Goal: Complete application form: Complete application form

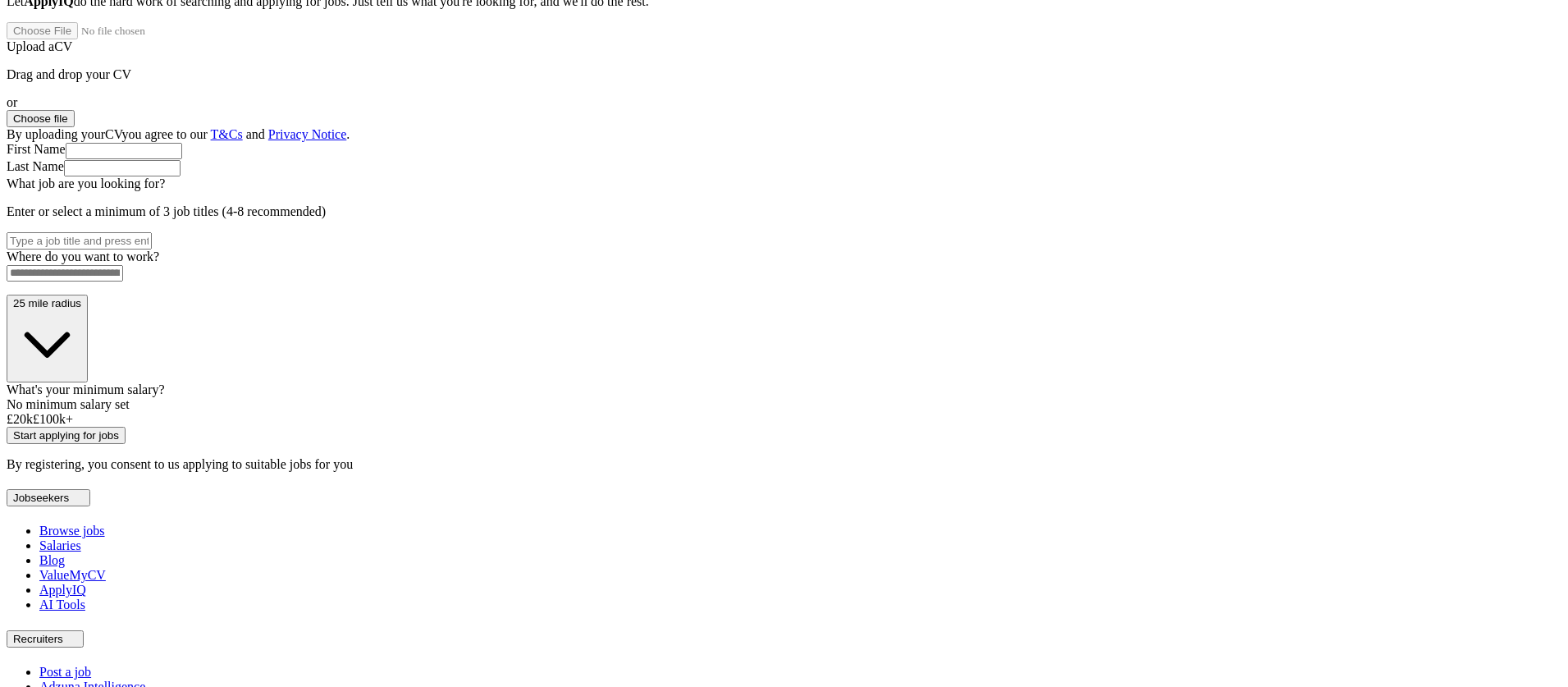
scroll to position [168, 0]
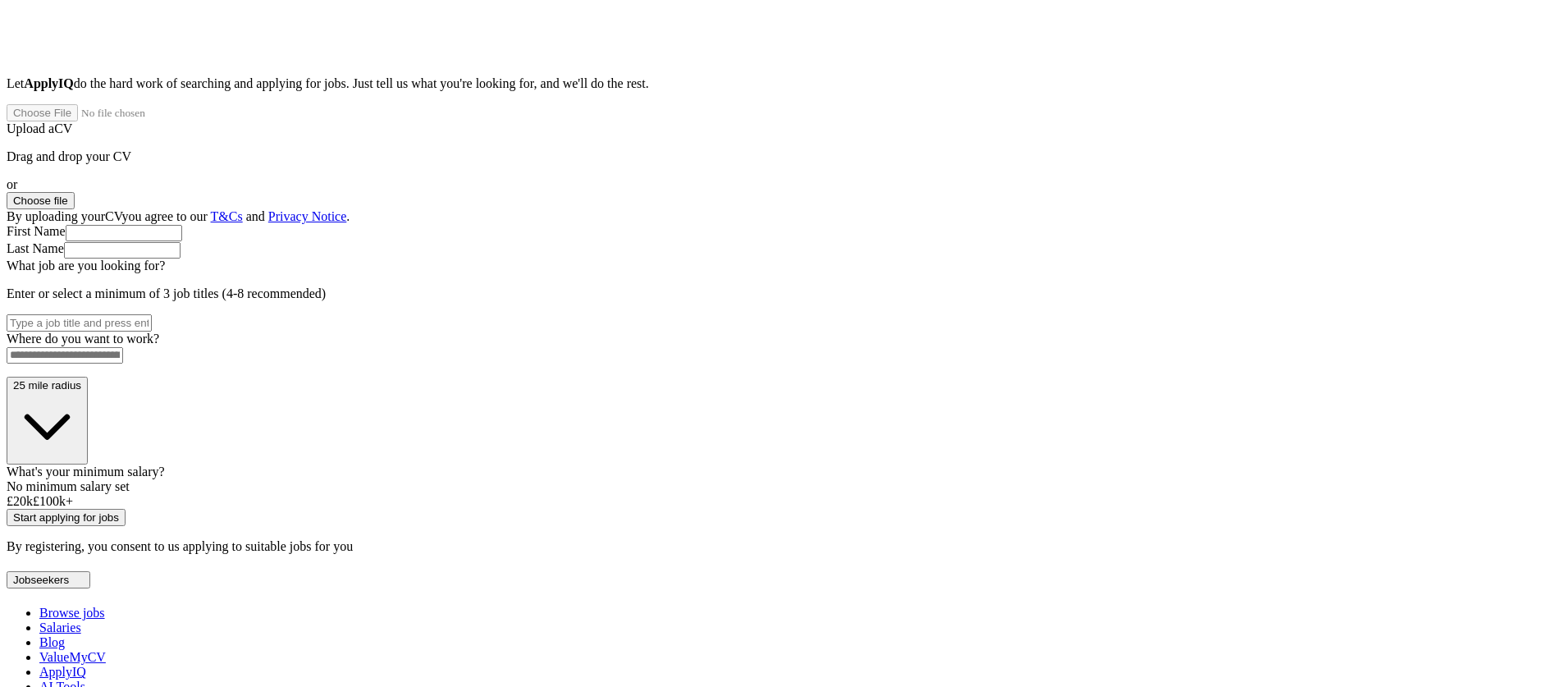
click at [75, 192] on button "Choose file" at bounding box center [41, 200] width 68 height 17
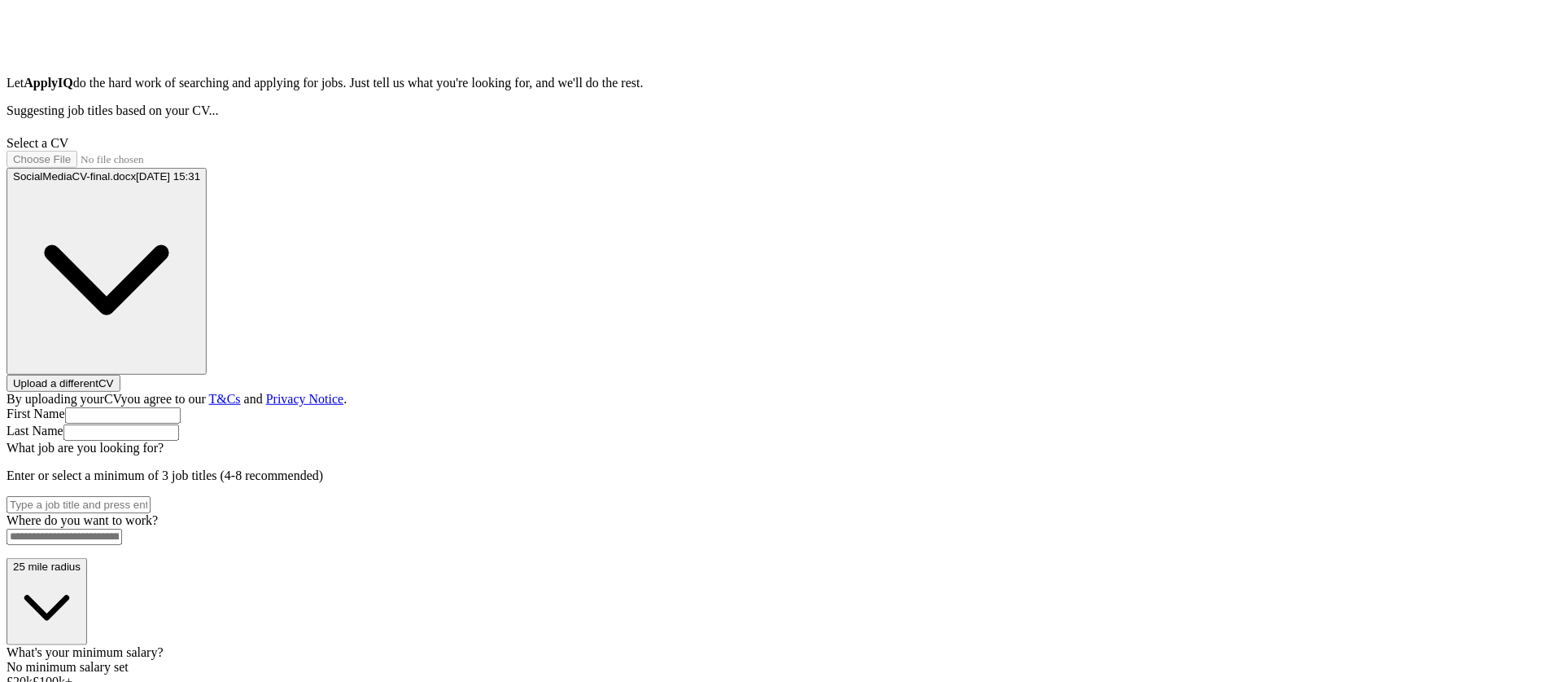
type input "******"
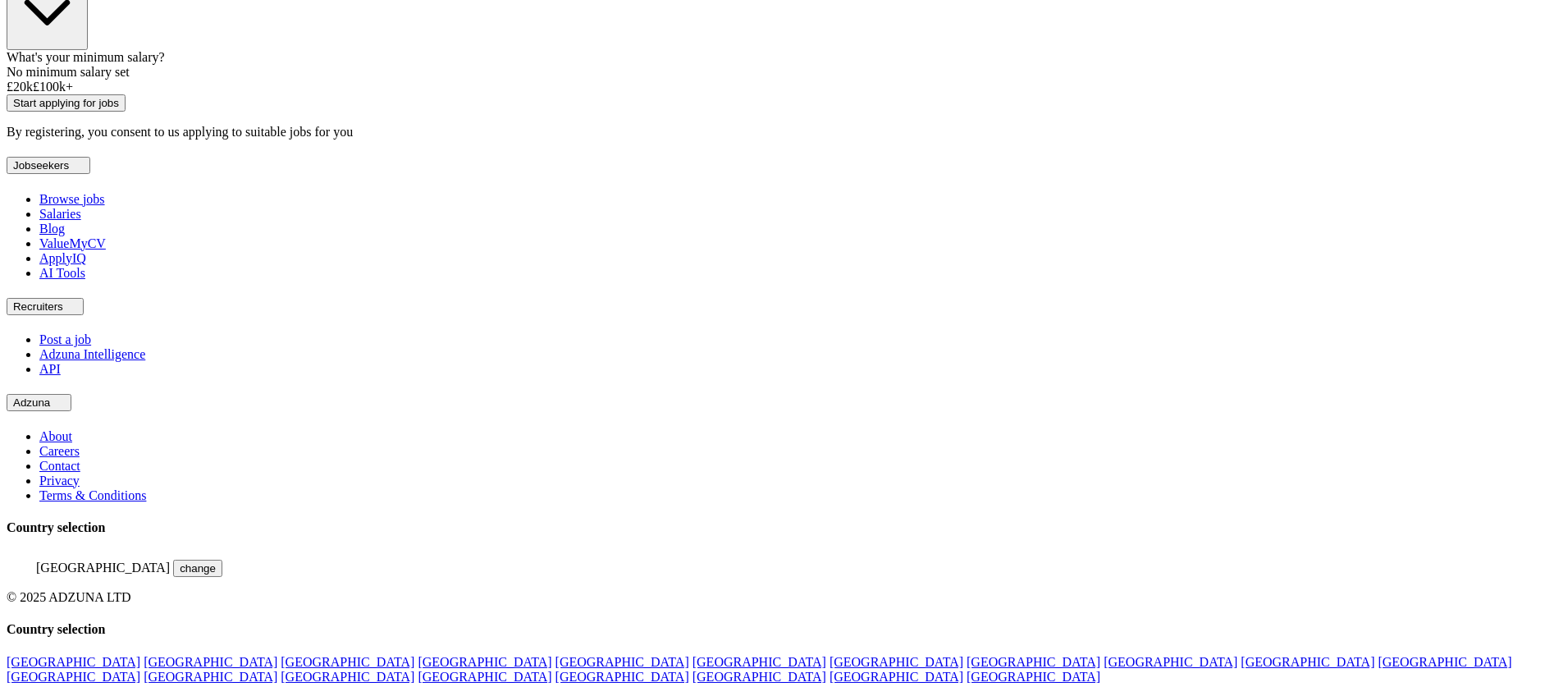
scroll to position [784, 0]
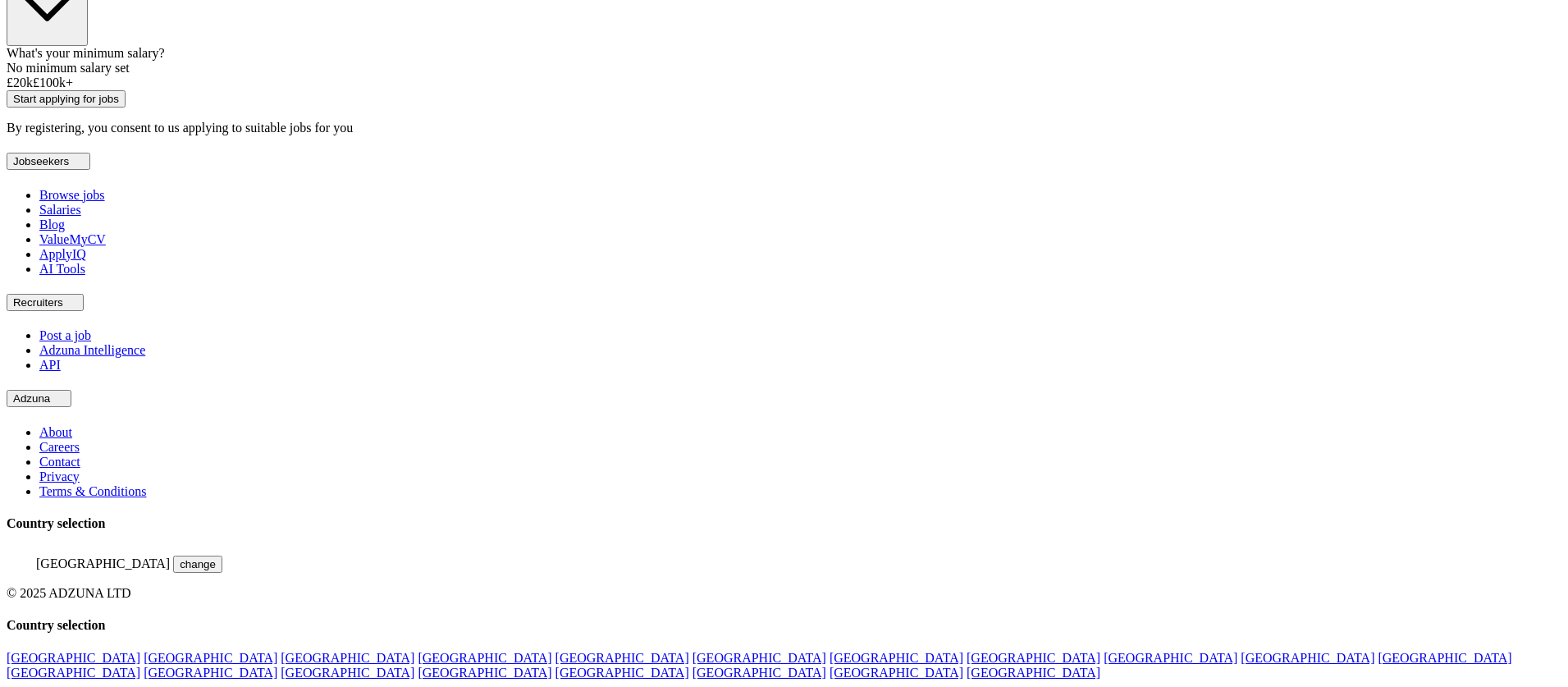
click at [126, 108] on button "Start applying for jobs" at bounding box center [66, 99] width 119 height 17
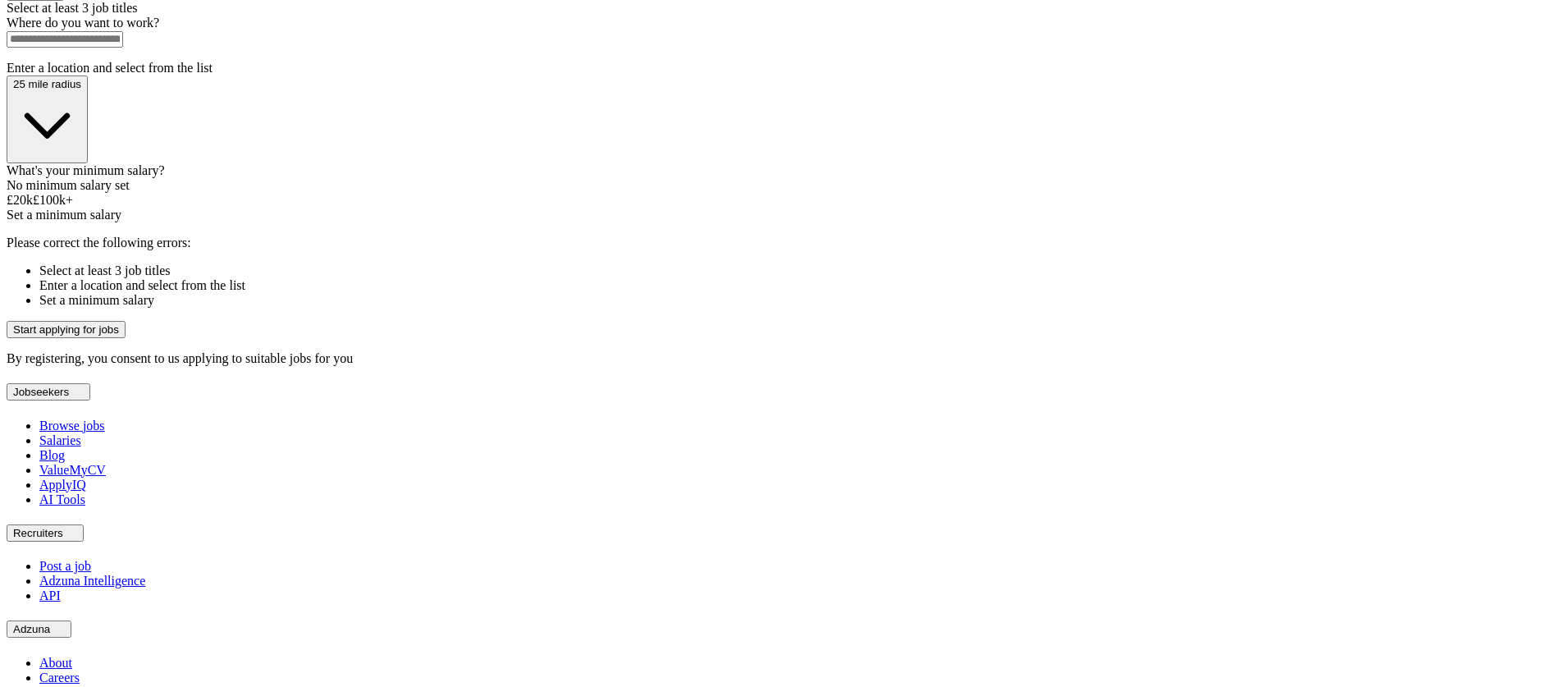
scroll to position [610, 0]
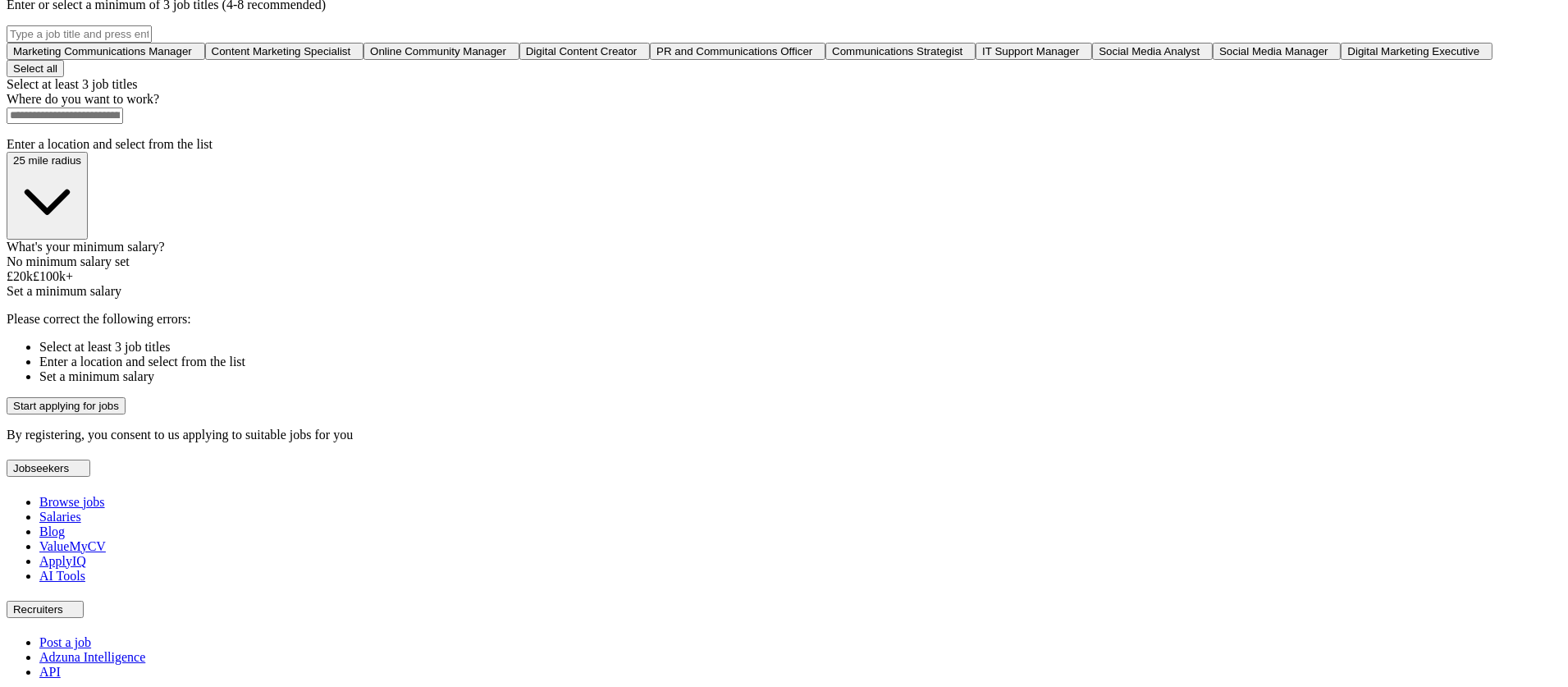
click at [123, 124] on input at bounding box center [65, 115] width 116 height 16
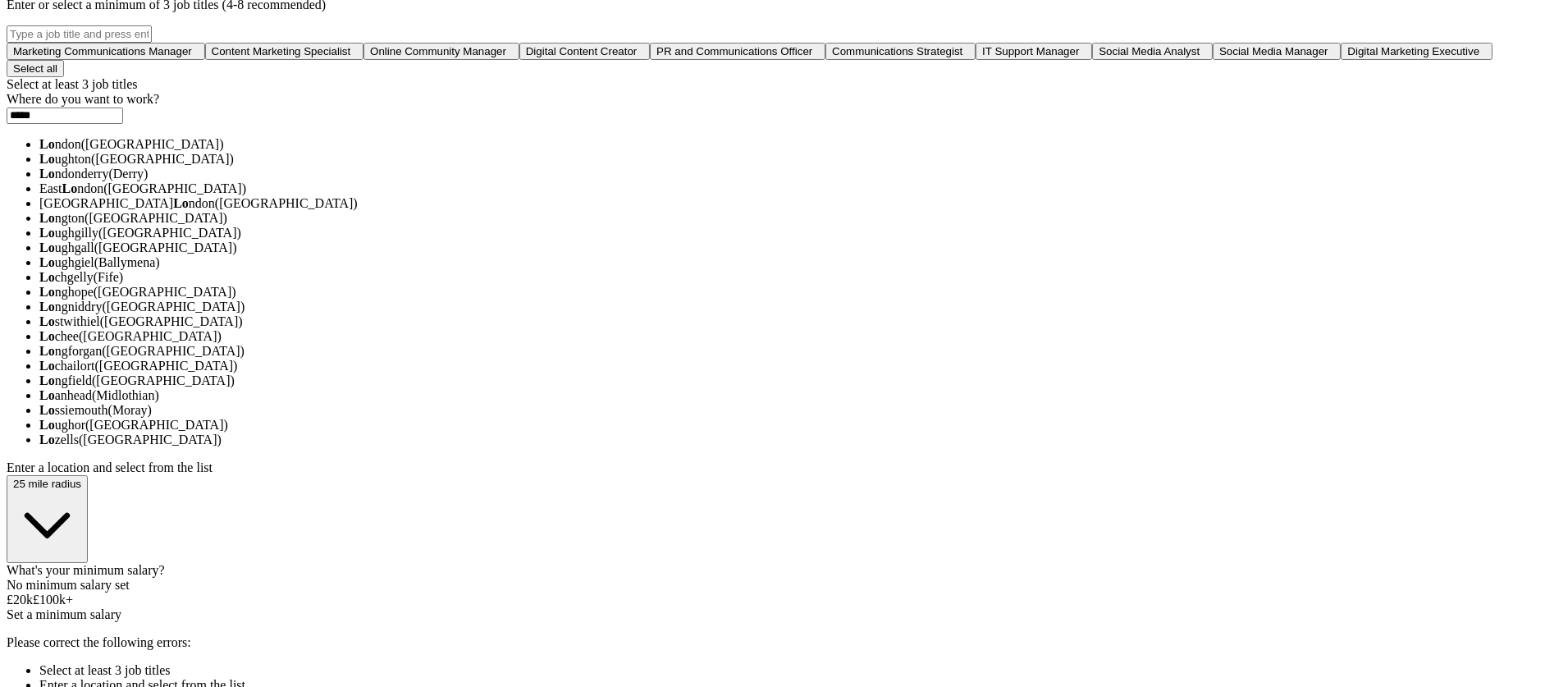
type input "******"
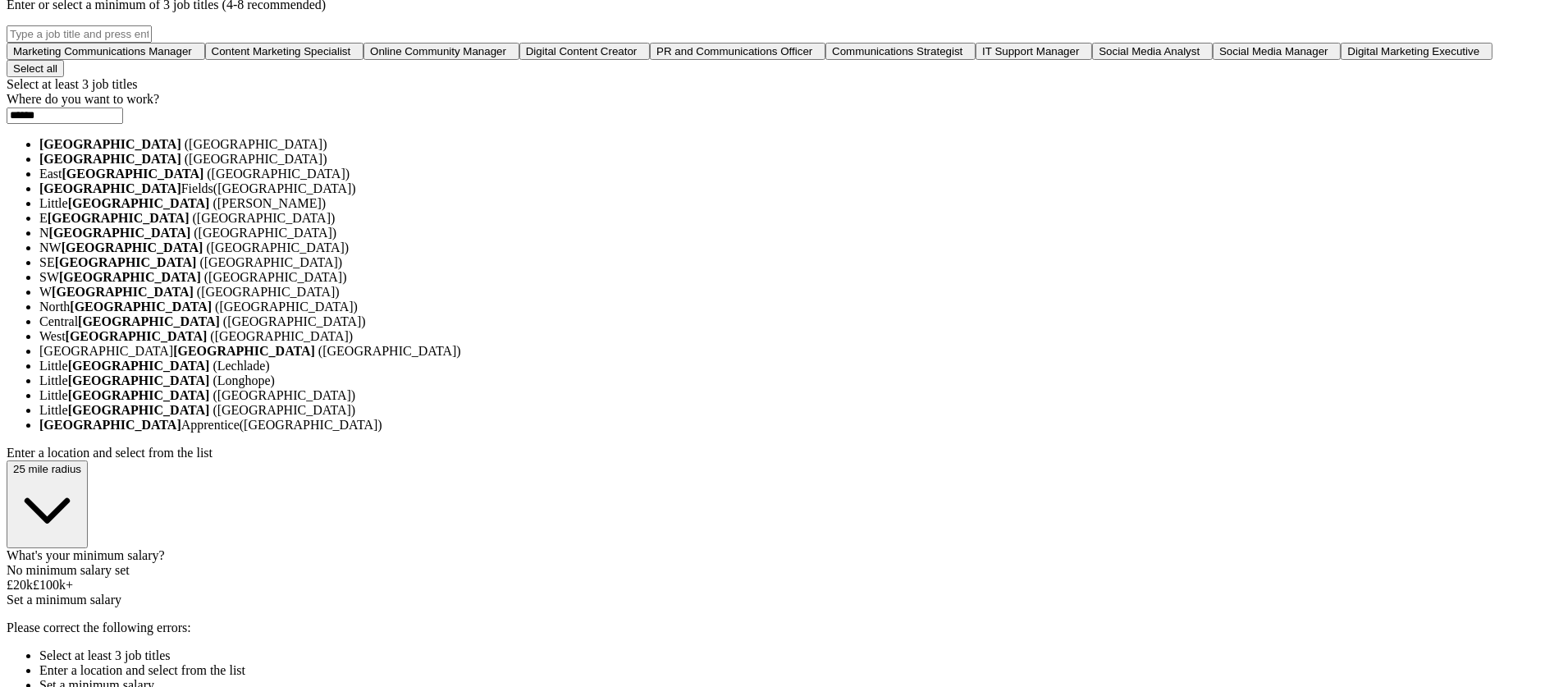
click at [327, 151] on span "([GEOGRAPHIC_DATA])" at bounding box center [256, 144] width 143 height 14
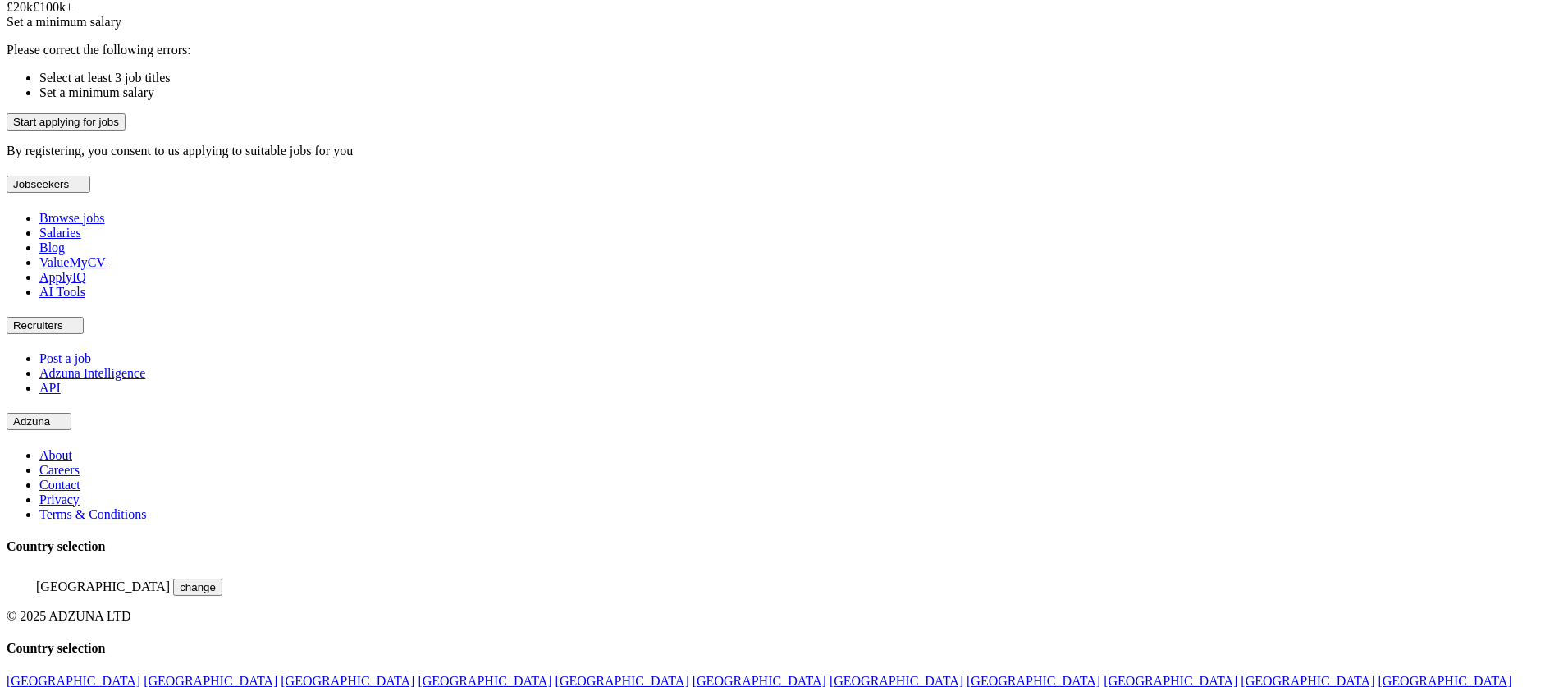
scroll to position [869, 0]
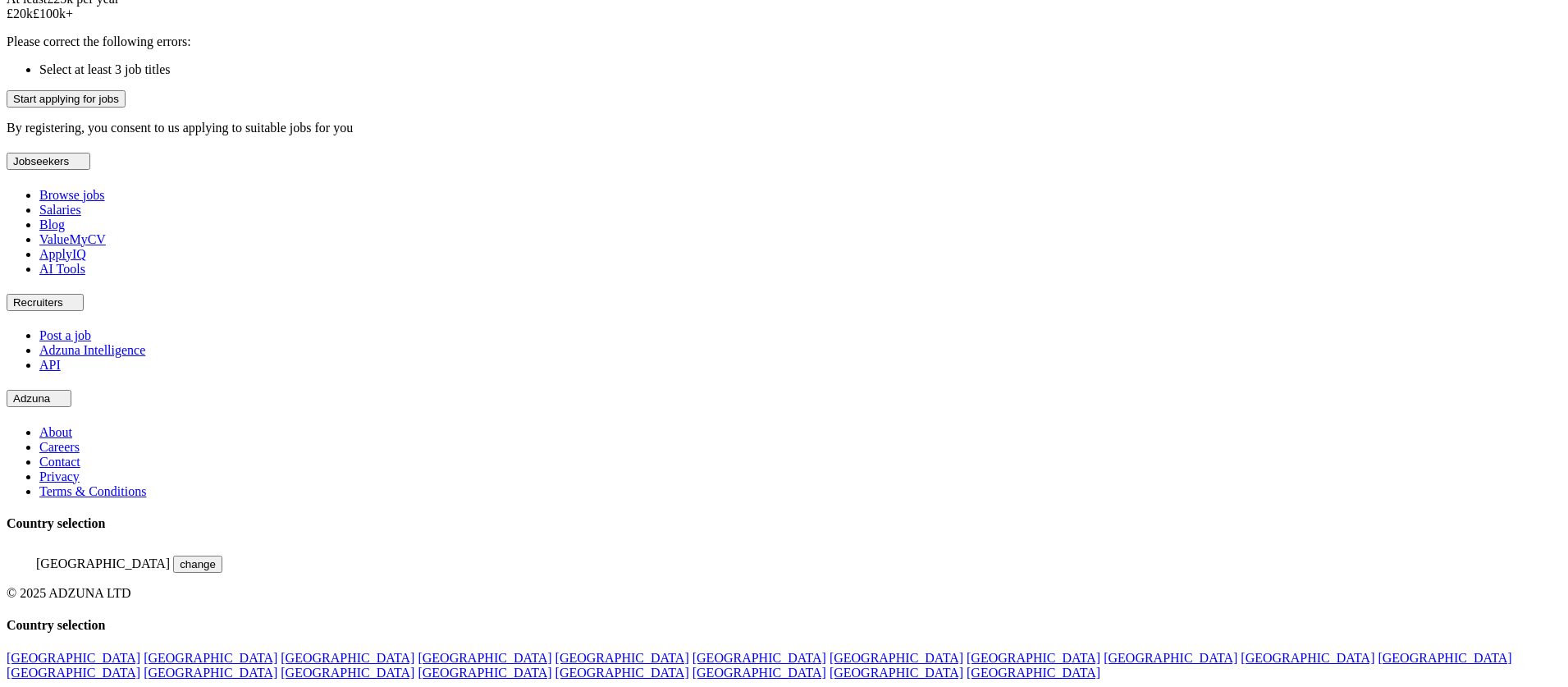
drag, startPoint x: 613, startPoint y: 461, endPoint x: 646, endPoint y: 459, distance: 33.1
click at [28, 7] on div at bounding box center [28, 7] width 0 height 0
click at [126, 108] on button "Start applying for jobs" at bounding box center [66, 99] width 119 height 17
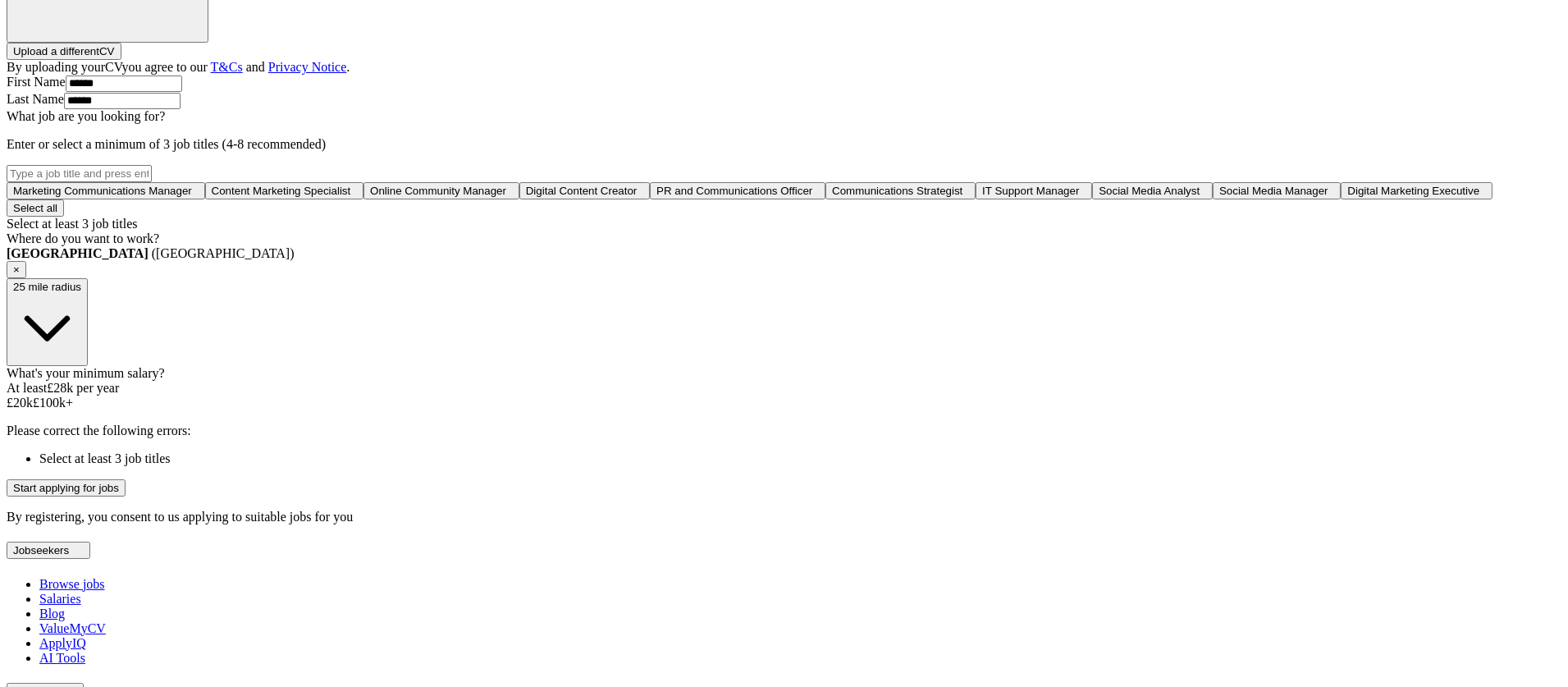
scroll to position [291, 0]
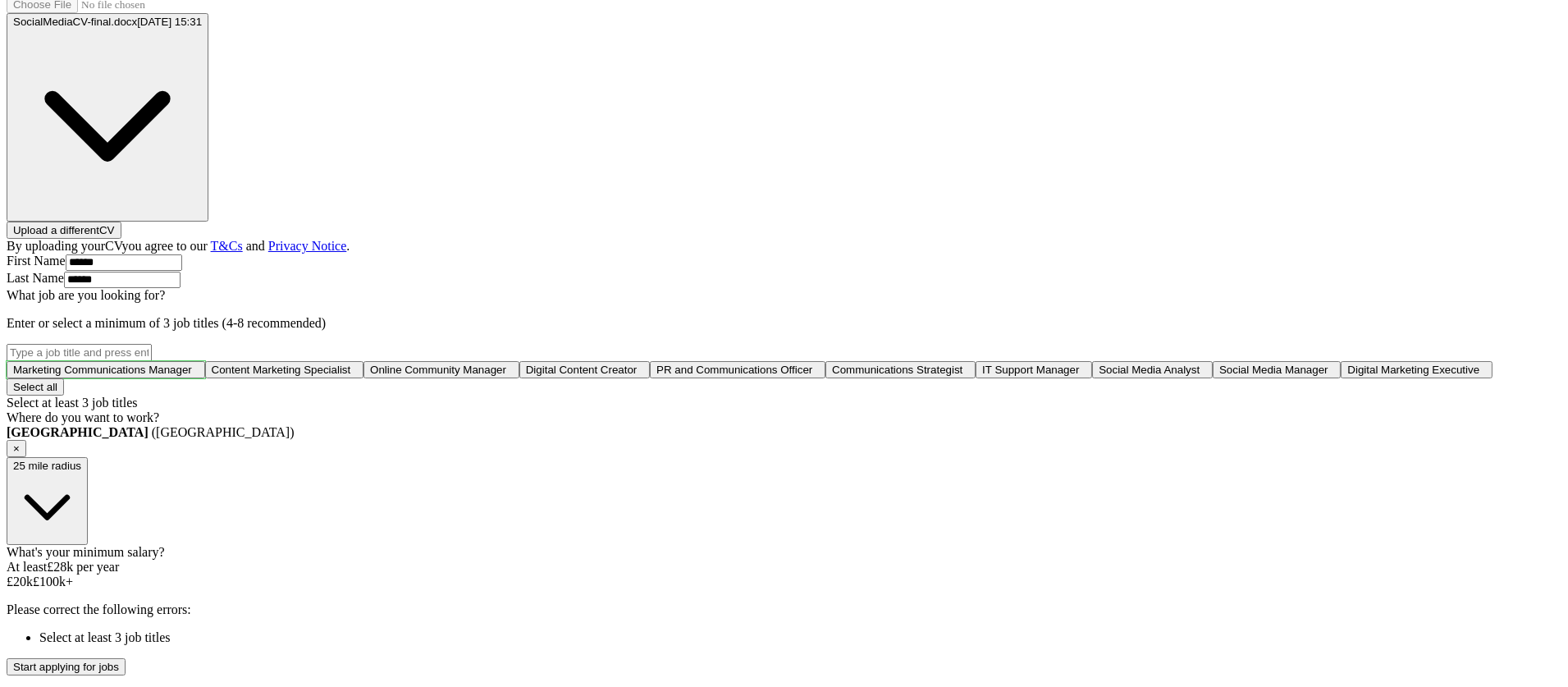
click at [192, 375] on span "Marketing Communications Manager" at bounding box center [102, 370] width 179 height 12
click at [367, 378] on button "Content Marketing Specialist +" at bounding box center [287, 370] width 159 height 17
click at [644, 376] on span "Digital Content Creator" at bounding box center [588, 370] width 112 height 12
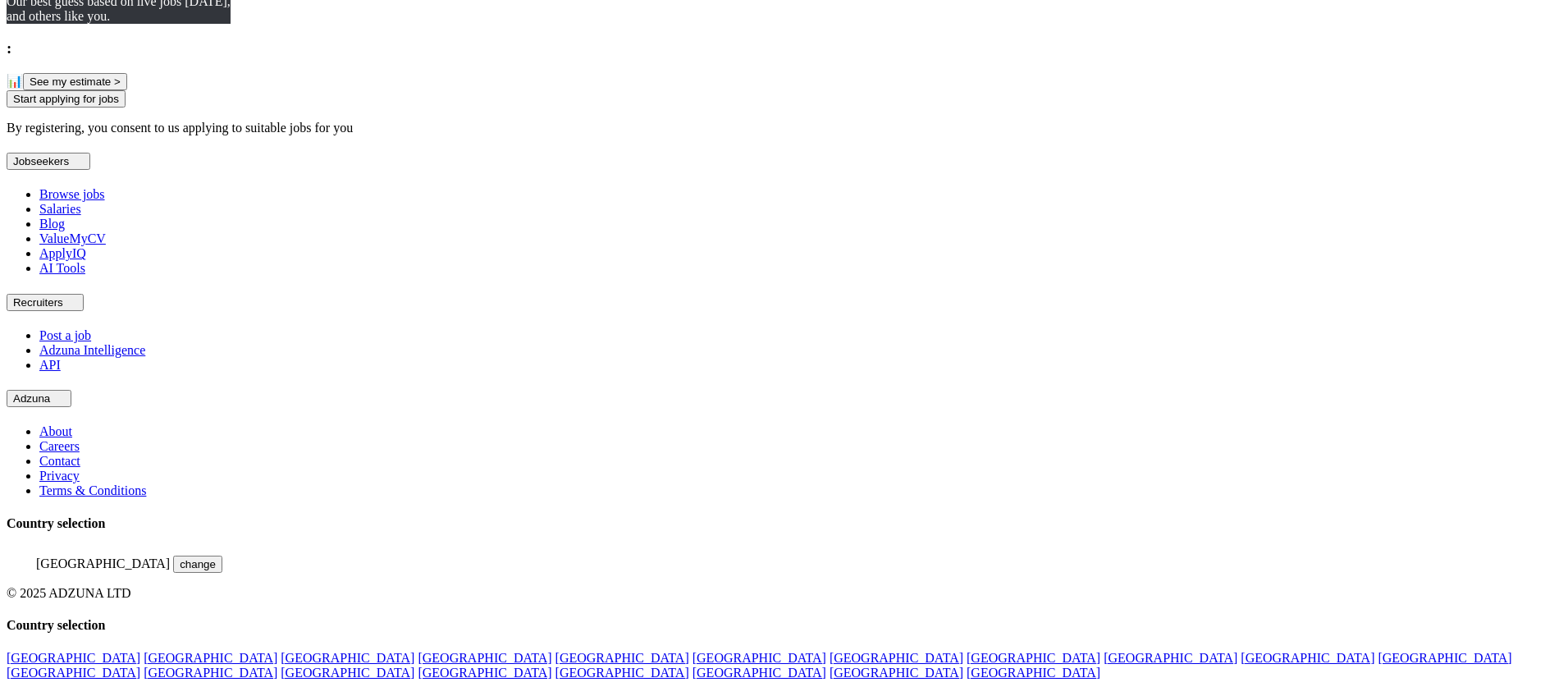
scroll to position [1023, 0]
click at [126, 108] on button "Start applying for jobs" at bounding box center [66, 99] width 119 height 17
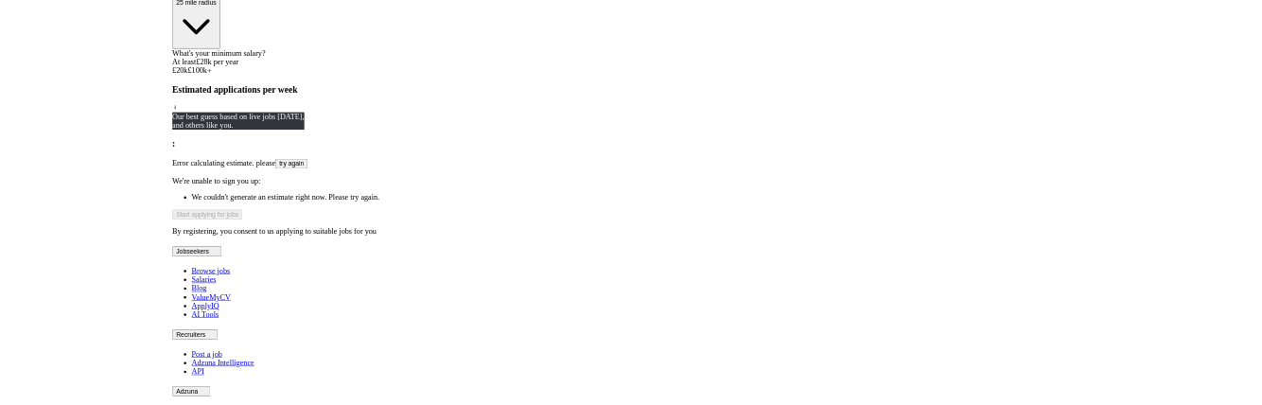
scroll to position [1050, 0]
